Goal: Information Seeking & Learning: Learn about a topic

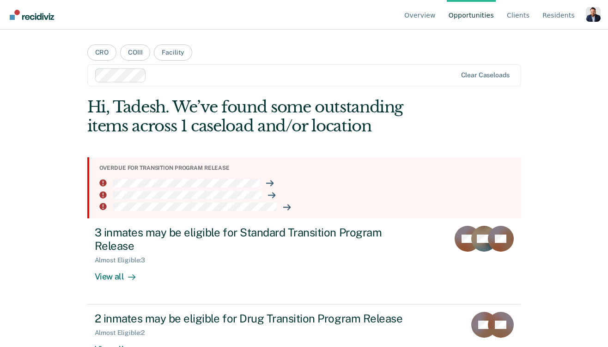
click at [24, 134] on div "Overview Opportunities Client s Resident s Profile How it works Log Out CRO COI…" at bounding box center [304, 173] width 608 height 347
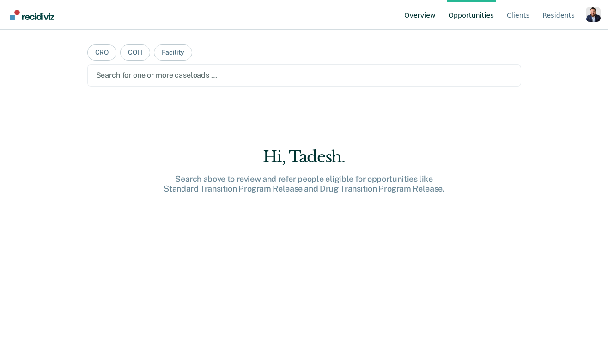
click at [429, 15] on link "Overview" at bounding box center [420, 15] width 35 height 30
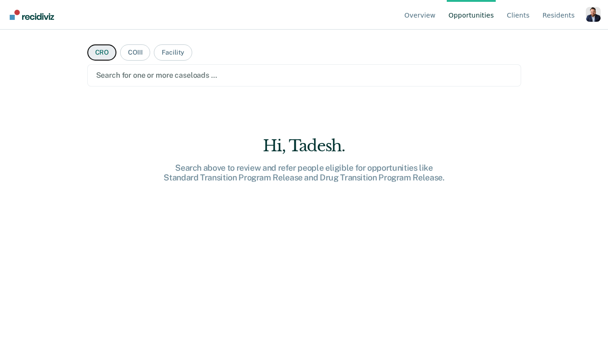
click at [102, 53] on button "CRO" at bounding box center [102, 52] width 30 height 16
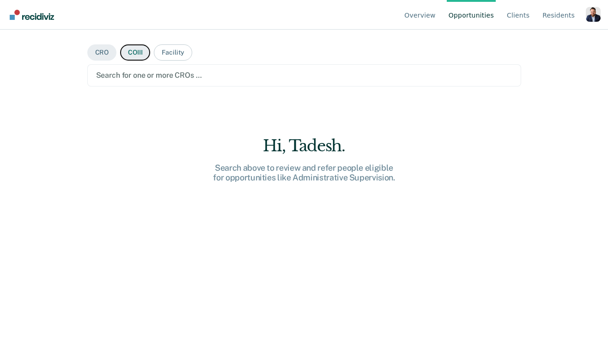
drag, startPoint x: 135, startPoint y: 54, endPoint x: 142, endPoint y: 54, distance: 6.9
click at [135, 54] on button "COIII" at bounding box center [135, 52] width 30 height 16
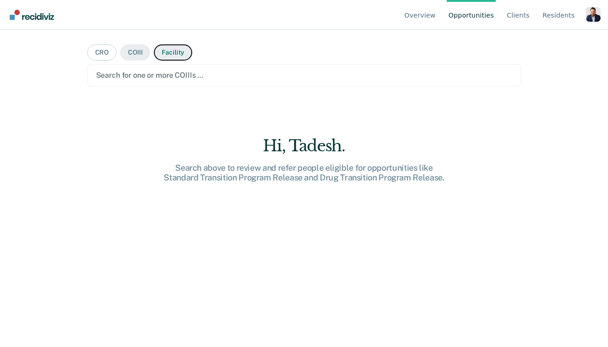
click at [169, 54] on button "Facility" at bounding box center [173, 52] width 38 height 16
click at [85, 55] on main "CRO COIII Facility Search for one or more facilities … Hi, Tadesh. Search above…" at bounding box center [304, 177] width 456 height 295
click at [96, 55] on button "CRO" at bounding box center [102, 52] width 30 height 16
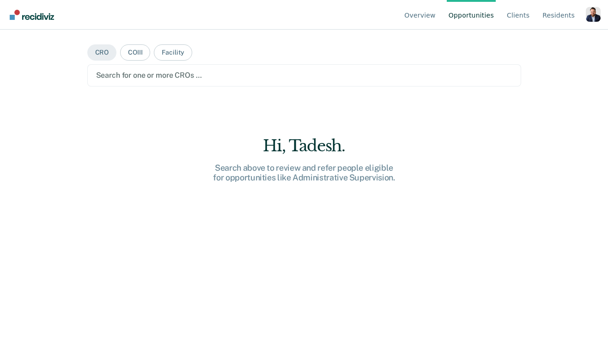
click at [593, 15] on div "Profile dropdown button" at bounding box center [593, 14] width 15 height 15
click at [536, 46] on link "Profile" at bounding box center [557, 43] width 60 height 8
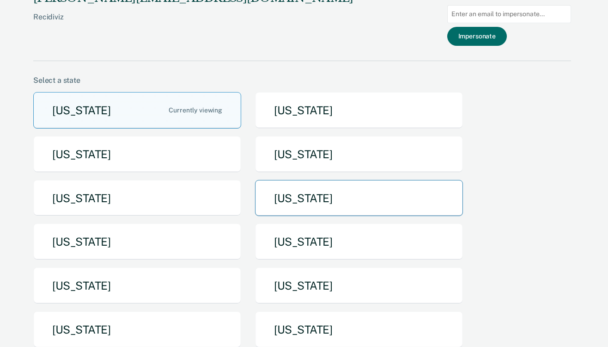
scroll to position [46, 0]
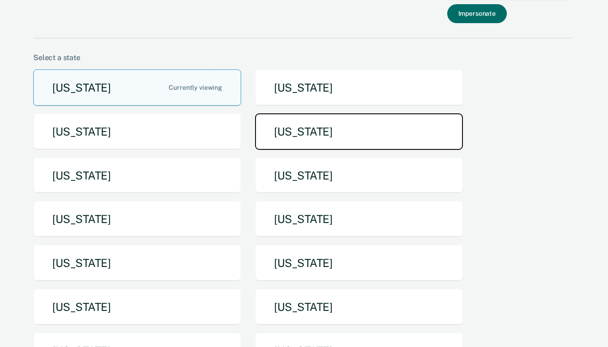
click at [314, 130] on button "[US_STATE]" at bounding box center [359, 131] width 208 height 37
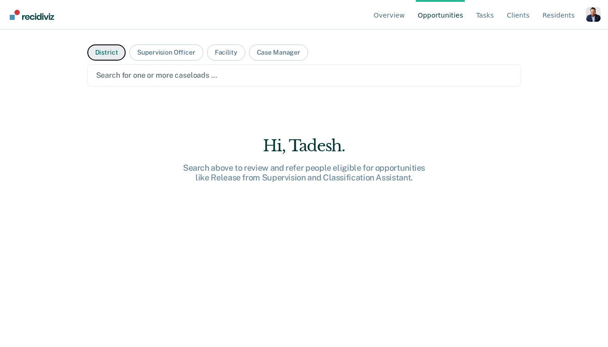
click at [106, 53] on button "District" at bounding box center [106, 52] width 39 height 16
click at [146, 74] on div at bounding box center [304, 75] width 417 height 11
click at [95, 54] on button "District" at bounding box center [106, 52] width 39 height 16
click at [148, 45] on button "Supervision Officer" at bounding box center [166, 52] width 74 height 16
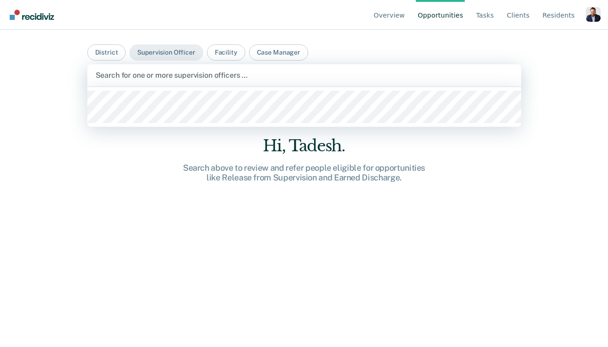
click at [158, 73] on div at bounding box center [304, 75] width 417 height 11
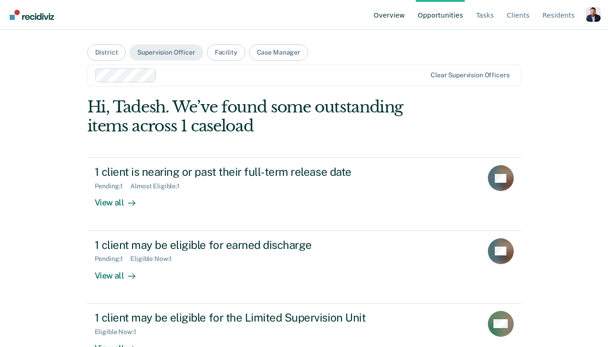
click at [397, 12] on link "Overview" at bounding box center [389, 15] width 35 height 30
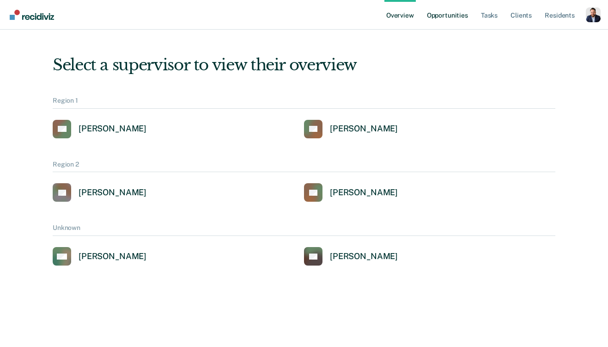
click at [441, 11] on link "Opportunities" at bounding box center [447, 15] width 45 height 30
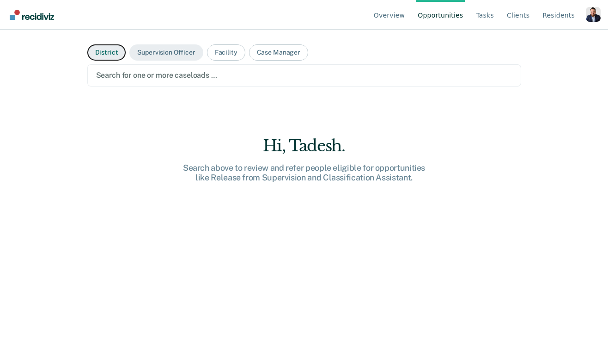
click at [115, 56] on button "District" at bounding box center [106, 52] width 39 height 16
click at [161, 55] on button "Supervision Officer" at bounding box center [166, 52] width 74 height 16
click at [593, 12] on div "Profile dropdown button" at bounding box center [593, 14] width 15 height 15
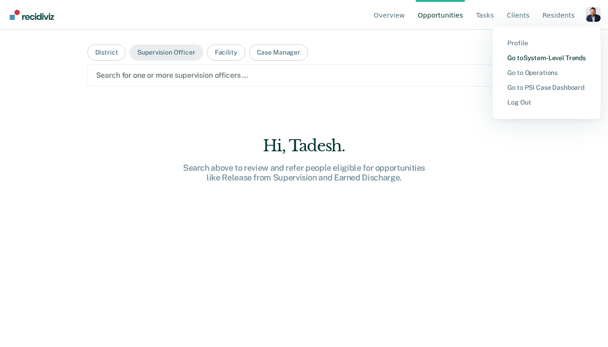
click at [552, 57] on link "Go to System-Level Trends" at bounding box center [547, 58] width 79 height 8
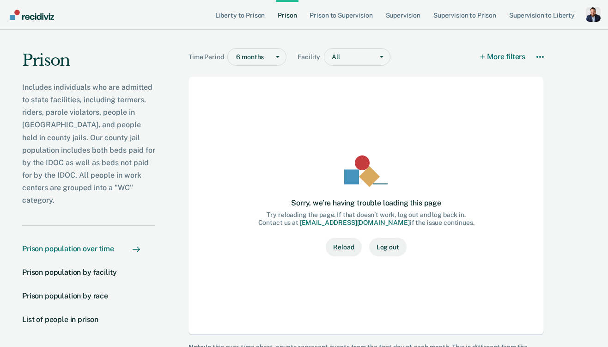
scroll to position [4, 0]
click at [340, 246] on button "Reload" at bounding box center [344, 246] width 36 height 18
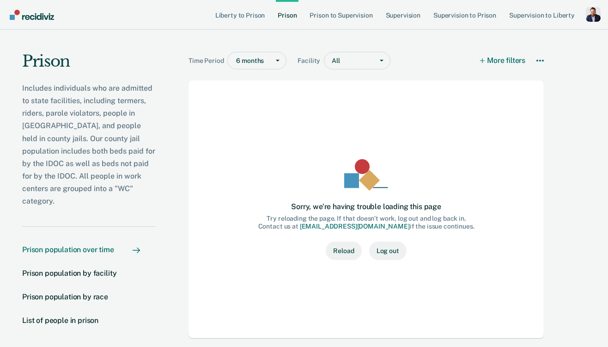
click at [595, 16] on div "Profile dropdown button" at bounding box center [593, 14] width 15 height 15
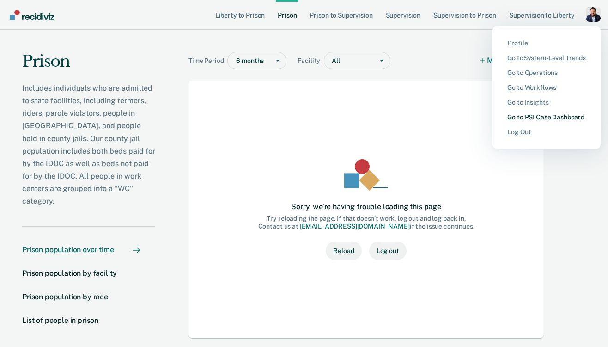
click at [549, 119] on link "Go to PSI Case Dashboard" at bounding box center [547, 117] width 79 height 8
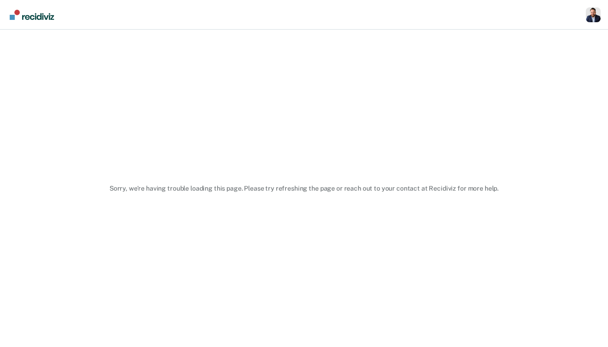
click at [596, 18] on div "Profile dropdown button" at bounding box center [593, 14] width 15 height 15
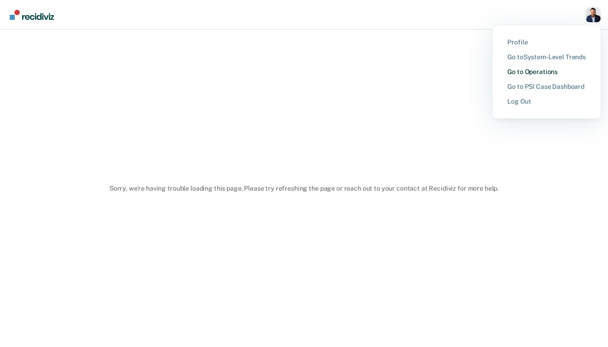
click at [546, 73] on link "Go to Operations" at bounding box center [547, 72] width 79 height 8
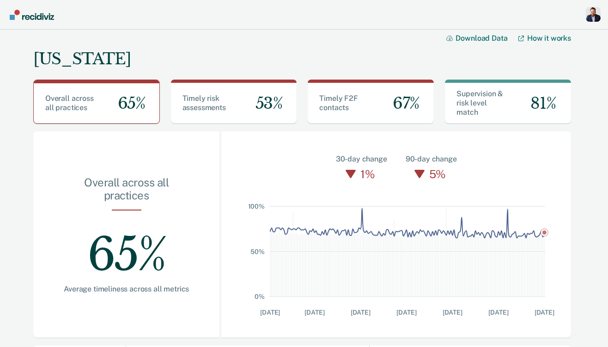
click at [592, 18] on div "Profile dropdown button" at bounding box center [593, 14] width 15 height 15
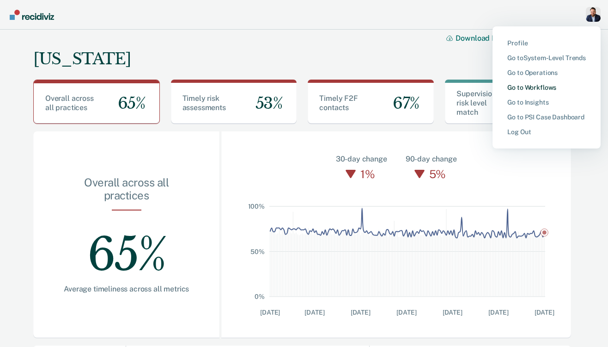
click at [542, 88] on link "Go to Workflows" at bounding box center [547, 88] width 79 height 8
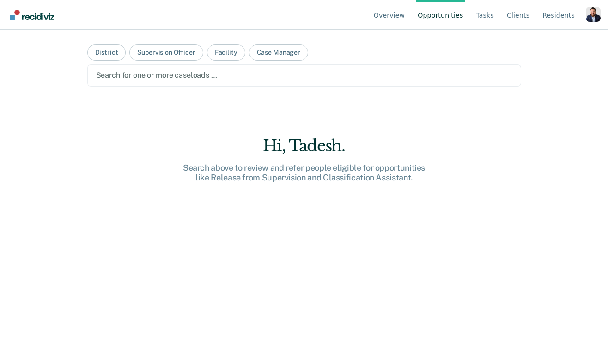
click at [597, 17] on div "Profile dropdown button" at bounding box center [593, 14] width 15 height 15
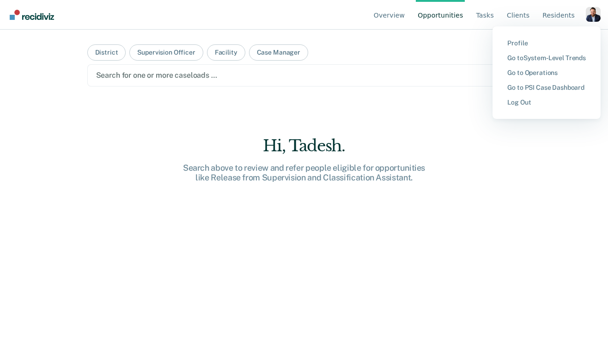
click at [440, 47] on main "District Supervision Officer Facility Case Manager Search for one or more casel…" at bounding box center [304, 177] width 456 height 295
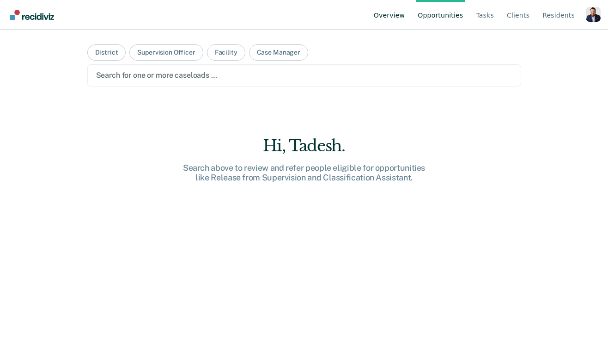
click at [393, 17] on link "Overview" at bounding box center [389, 15] width 35 height 30
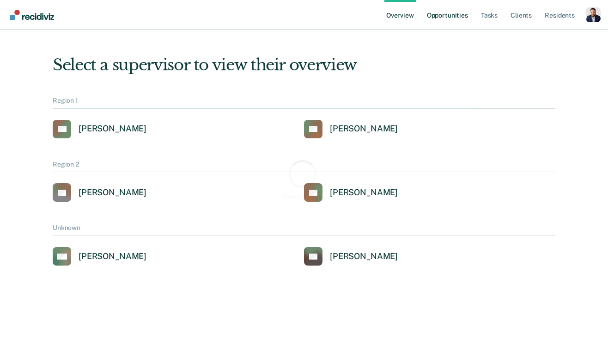
click at [452, 16] on link "Opportunities" at bounding box center [447, 15] width 45 height 30
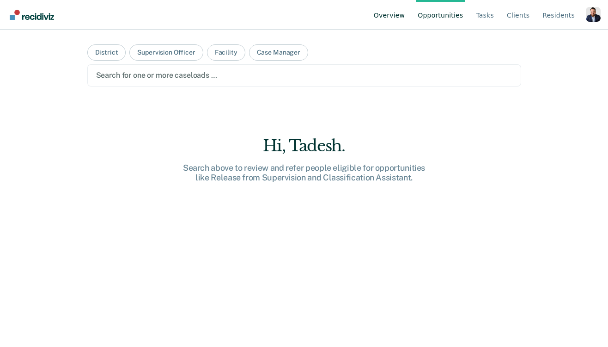
click at [407, 16] on link "Overview" at bounding box center [389, 15] width 35 height 30
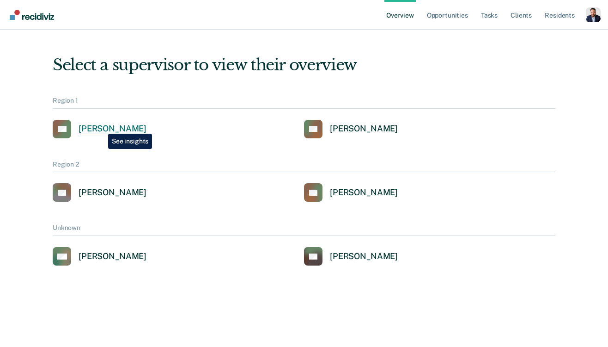
click at [101, 127] on div "[PERSON_NAME]" at bounding box center [113, 128] width 68 height 11
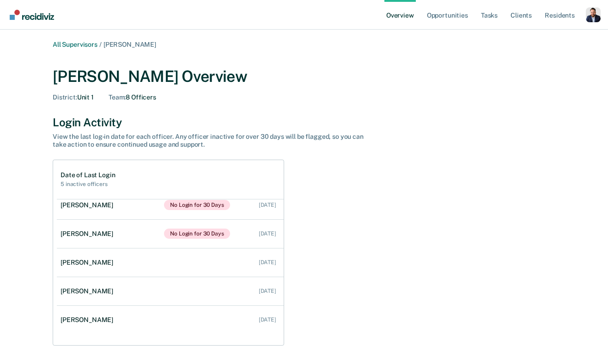
click at [388, 9] on link "Overview" at bounding box center [400, 15] width 31 height 30
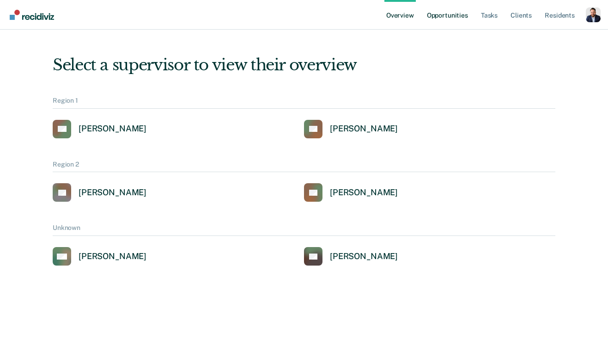
click at [461, 15] on link "Opportunities" at bounding box center [447, 15] width 45 height 30
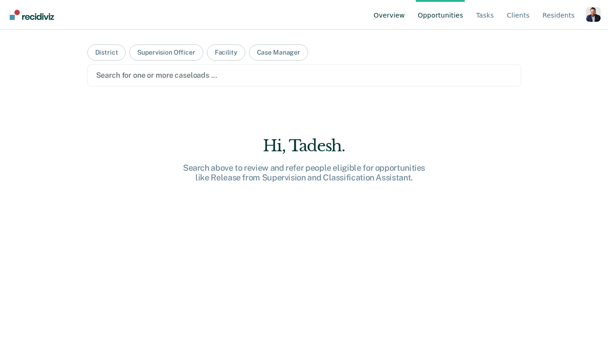
click at [407, 15] on link "Overview" at bounding box center [389, 15] width 35 height 30
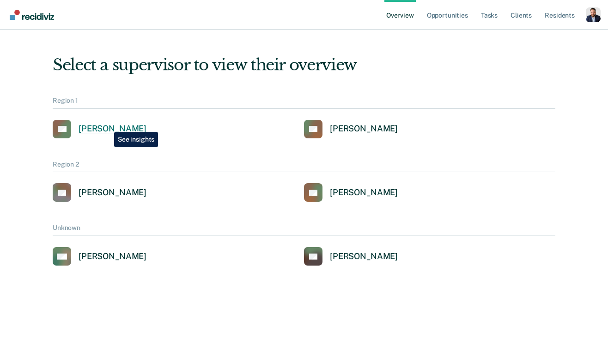
click at [107, 125] on div "[PERSON_NAME]" at bounding box center [113, 128] width 68 height 11
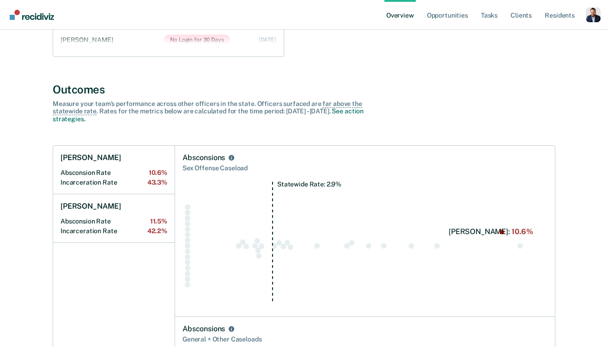
scroll to position [283, 0]
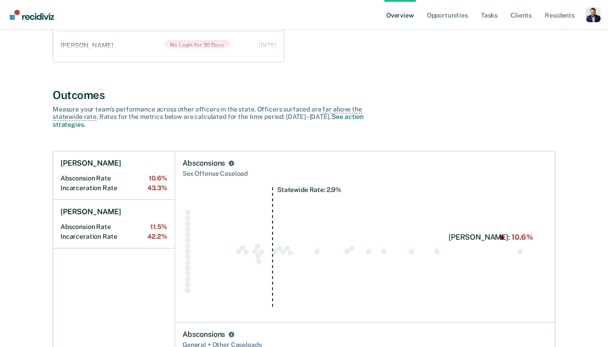
click at [387, 163] on div "Absconsions" at bounding box center [365, 163] width 365 height 9
